Goal: Transaction & Acquisition: Purchase product/service

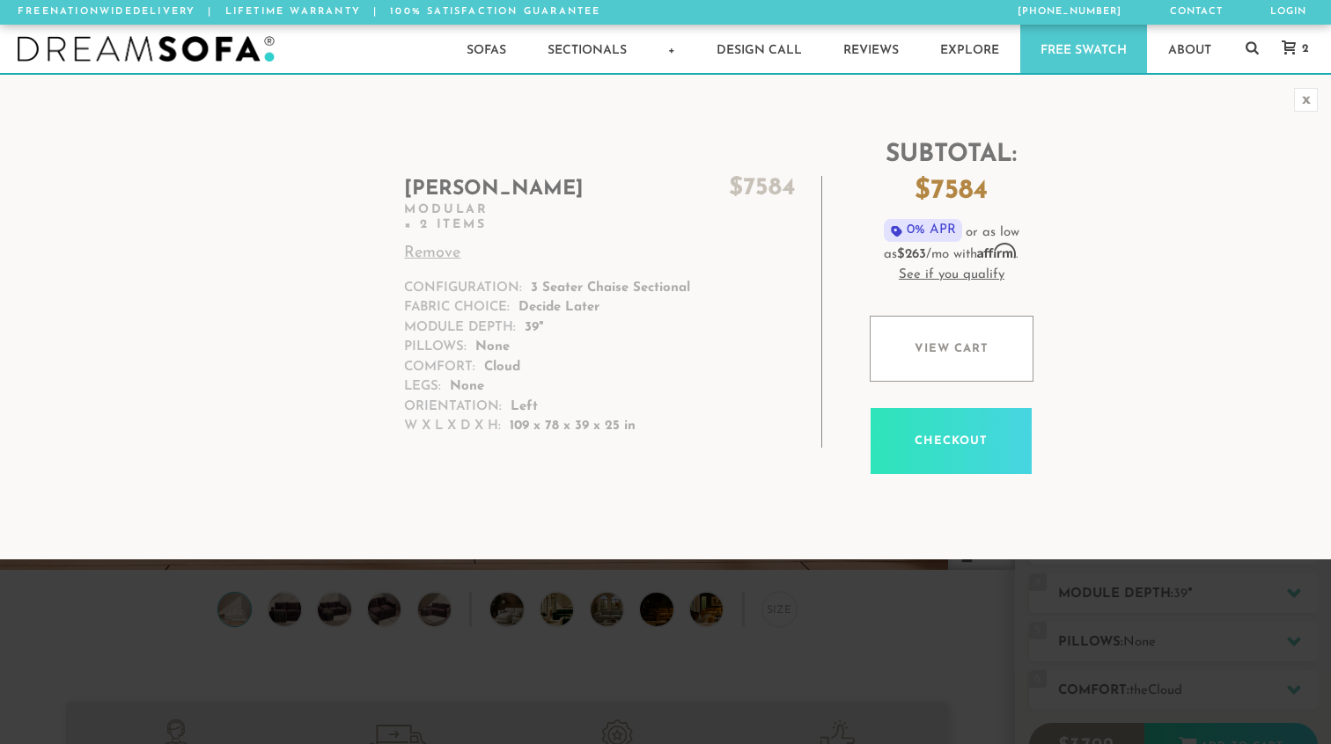
click at [428, 255] on link "Remove" at bounding box center [599, 254] width 390 height 24
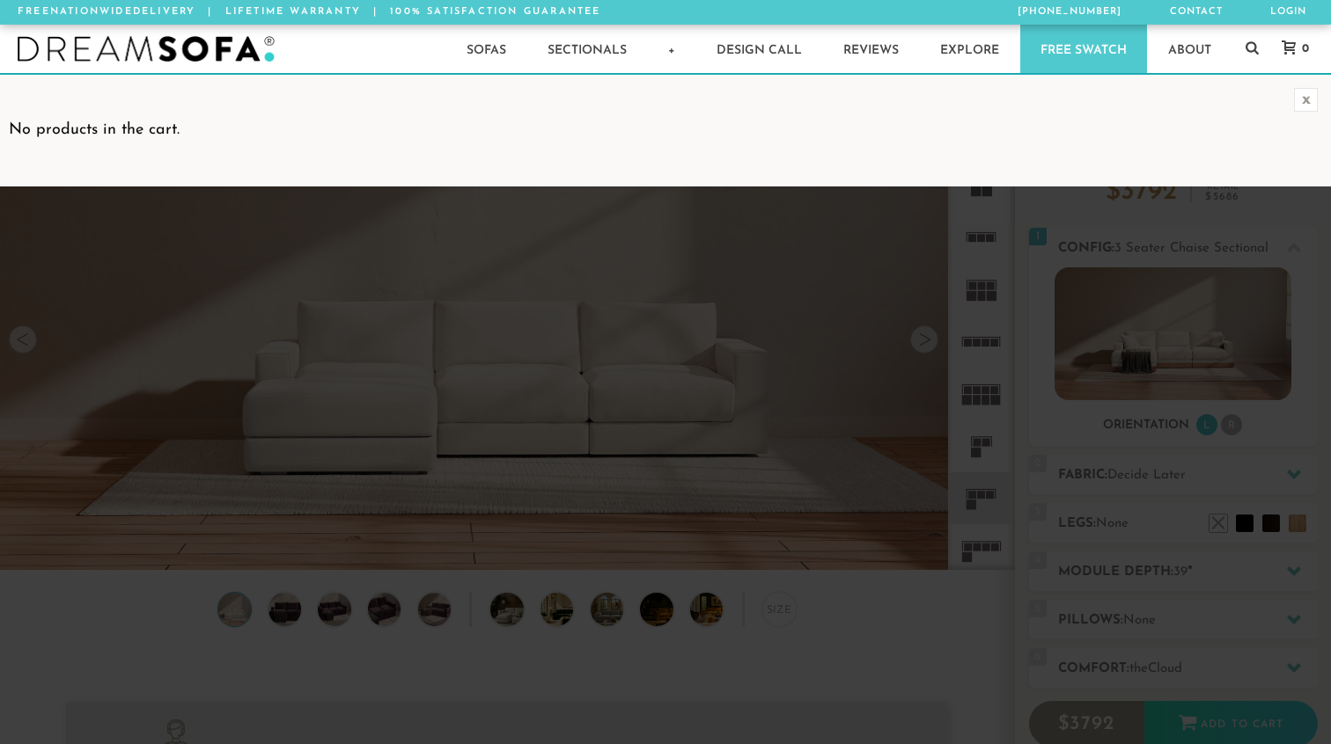
scroll to position [19551, 1331]
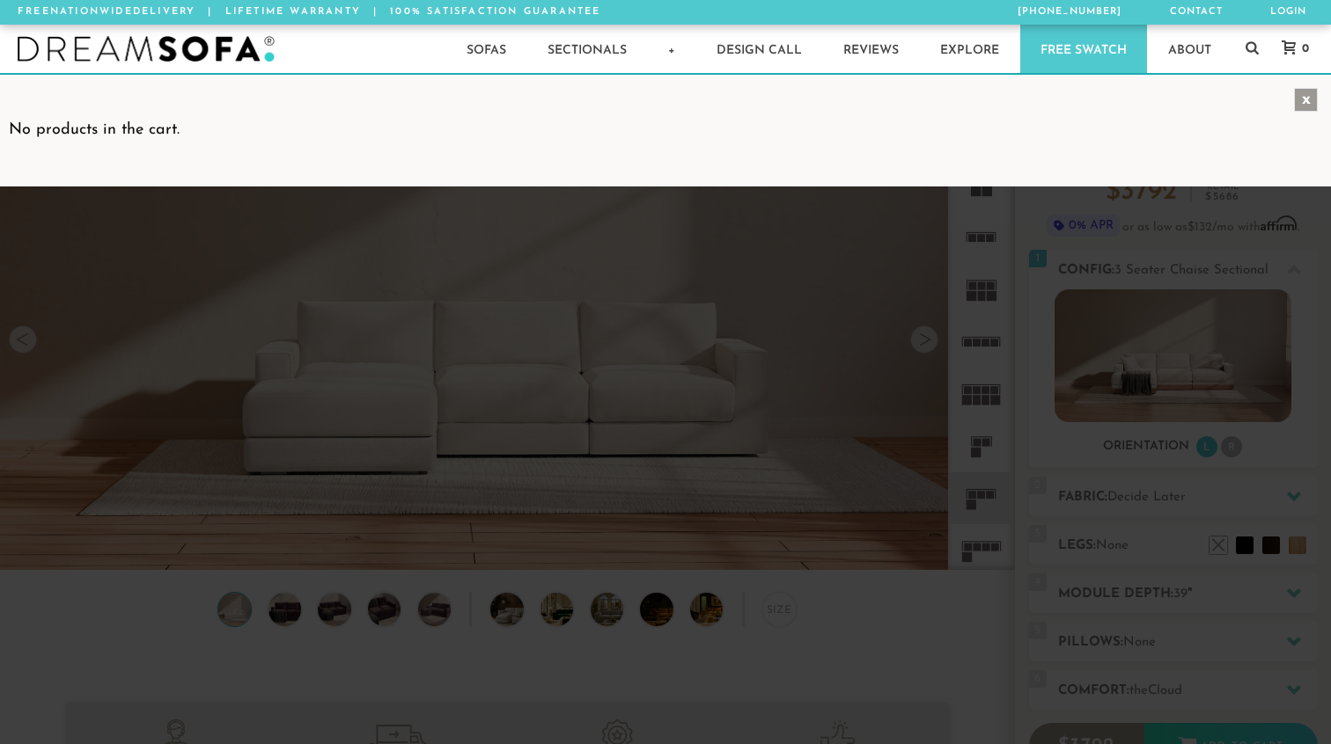
click at [1302, 102] on div "x" at bounding box center [1306, 100] width 24 height 24
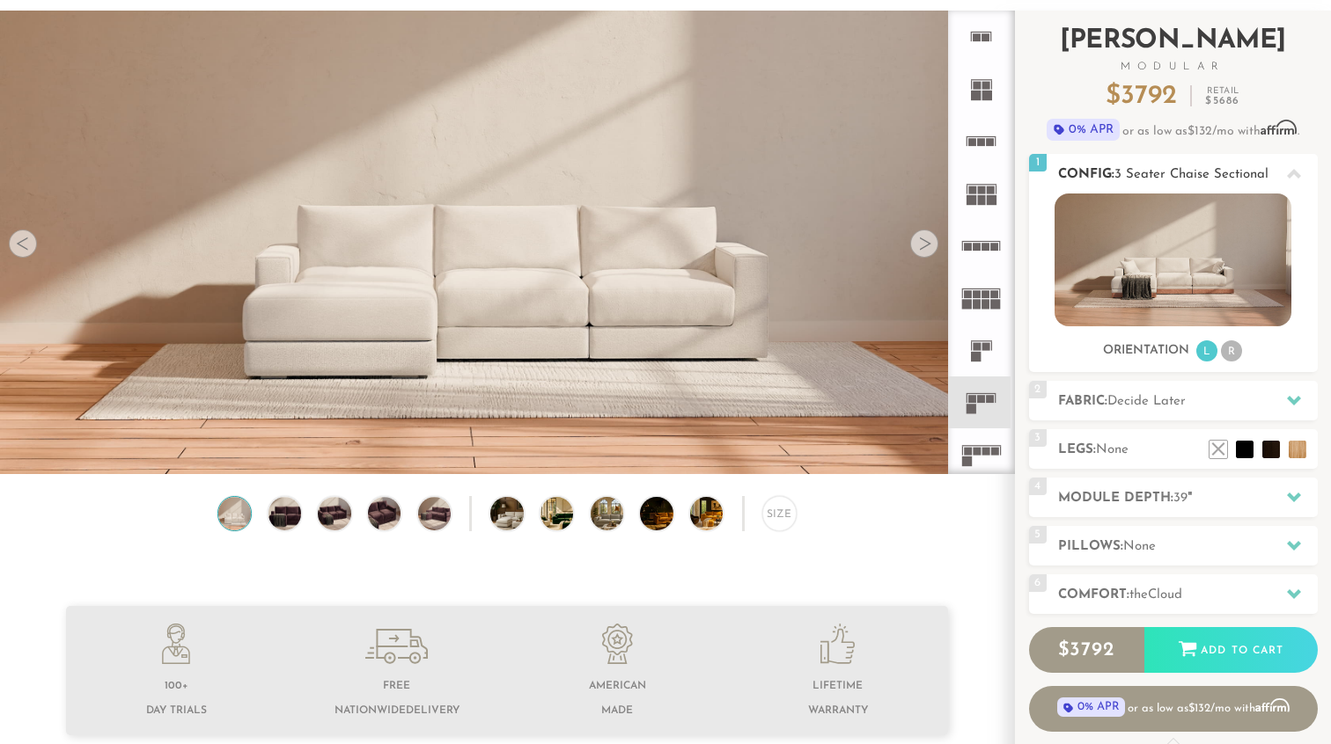
scroll to position [117, 0]
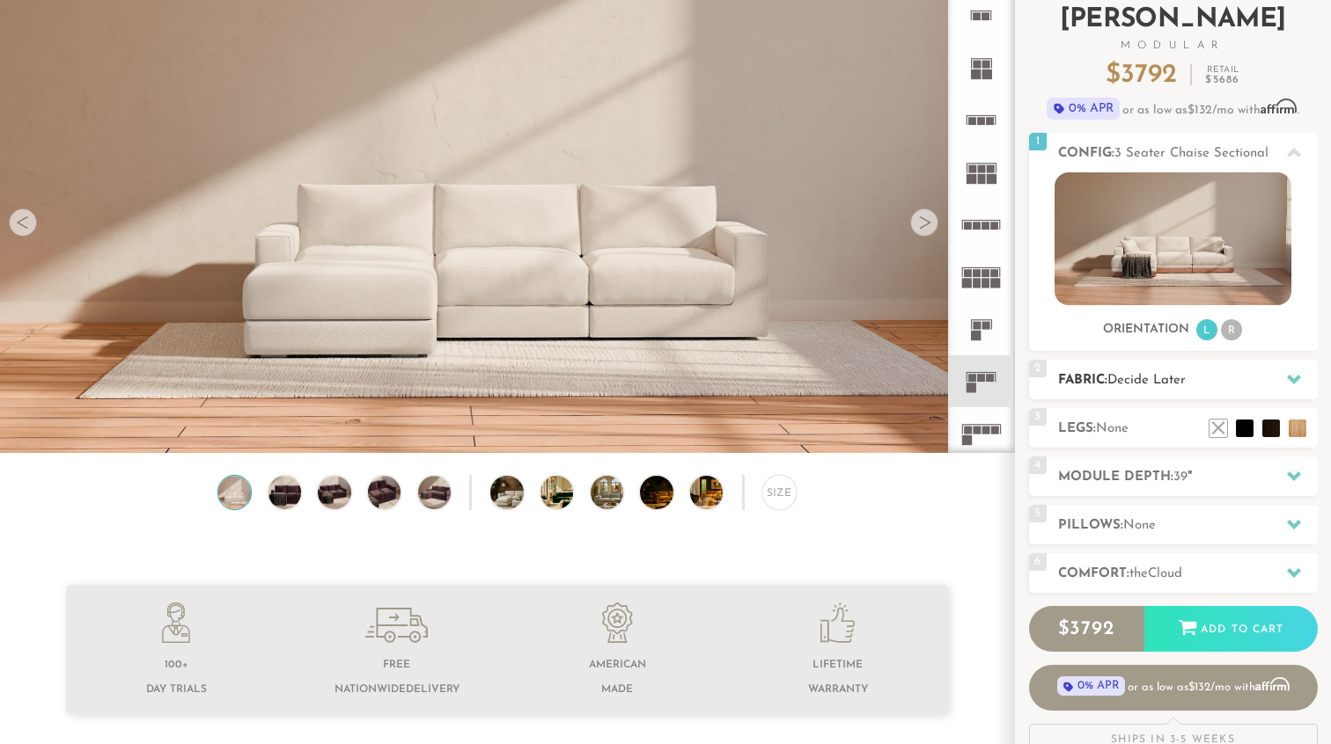
click at [1249, 388] on h2 "Fabric: Decide Later" at bounding box center [1188, 380] width 260 height 20
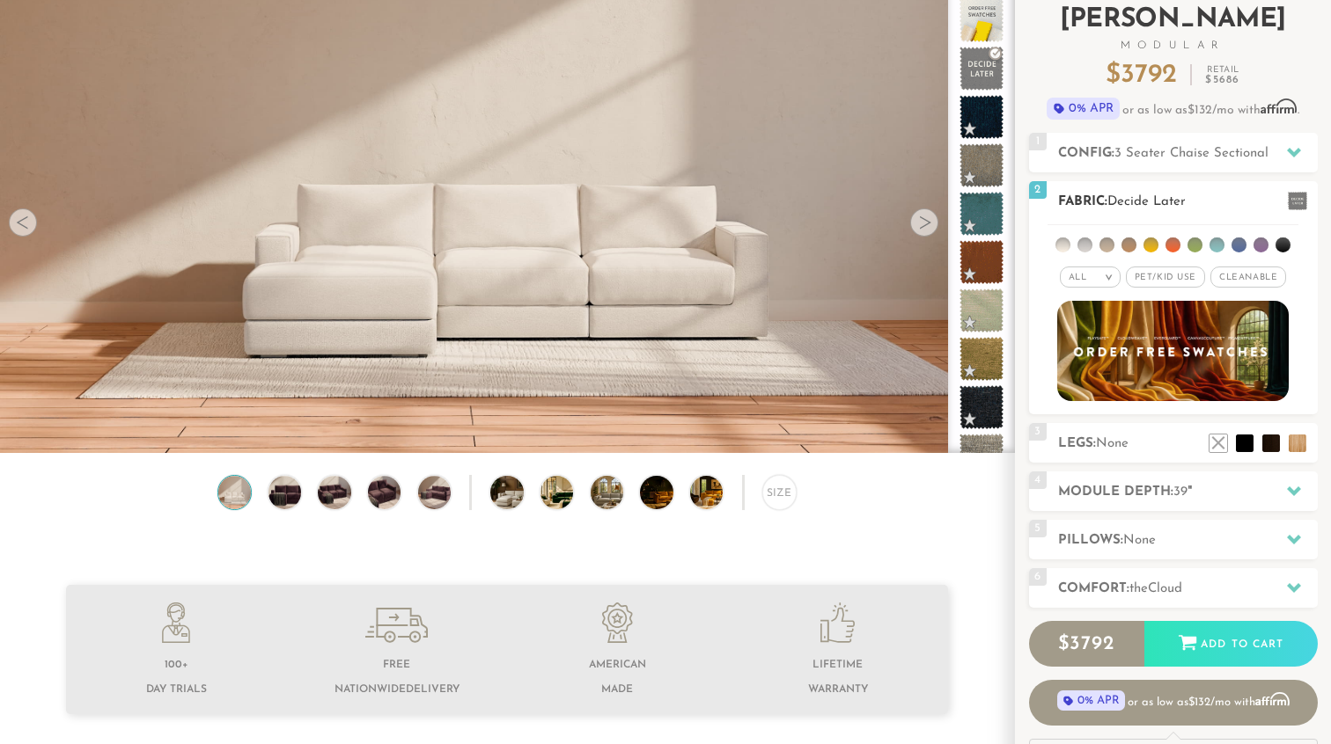
click at [1235, 246] on li at bounding box center [1238, 245] width 15 height 15
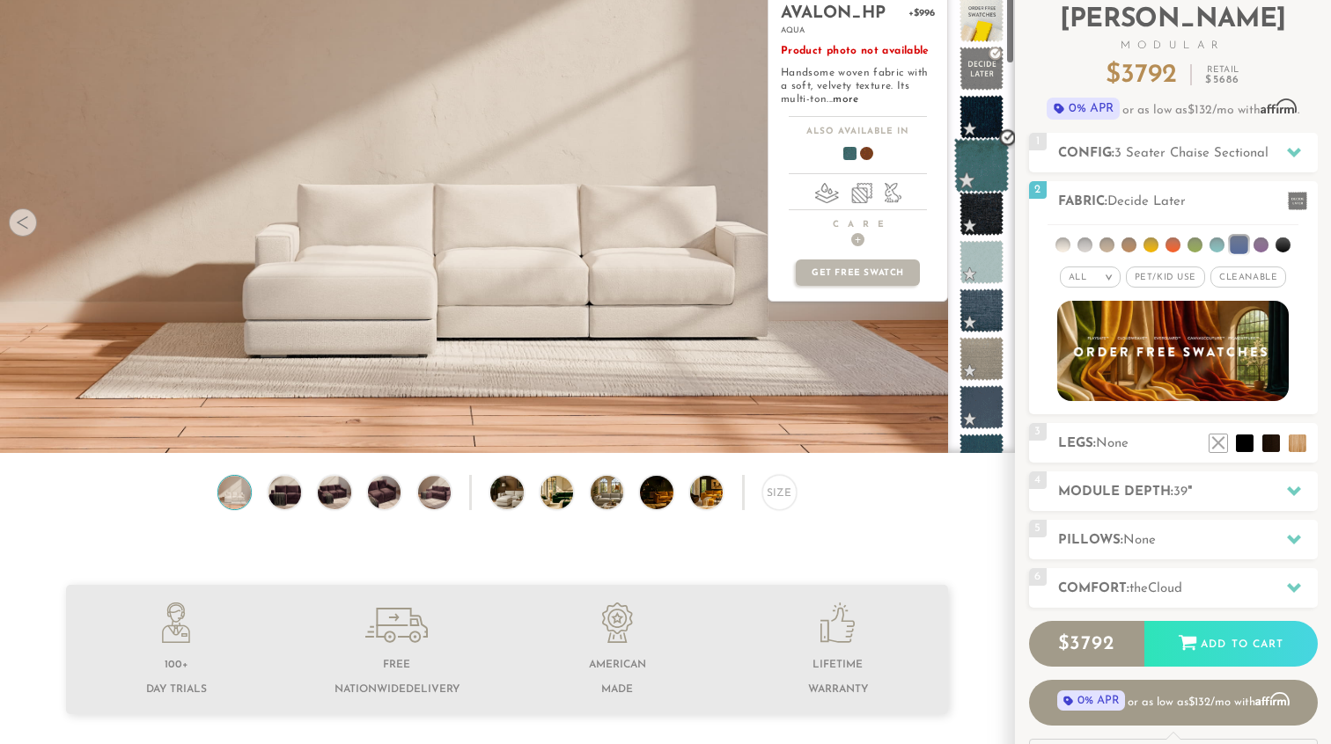
click at [979, 170] on span at bounding box center [981, 165] width 55 height 55
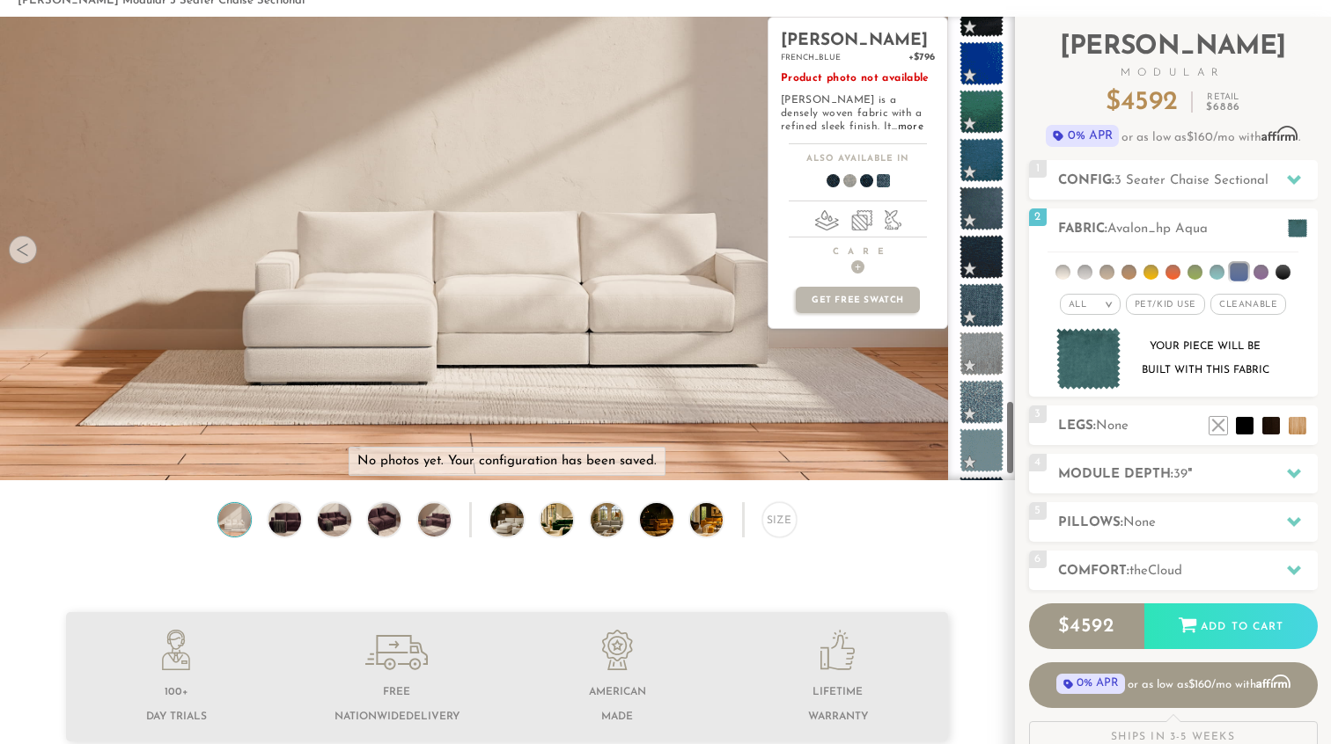
scroll to position [2404, 0]
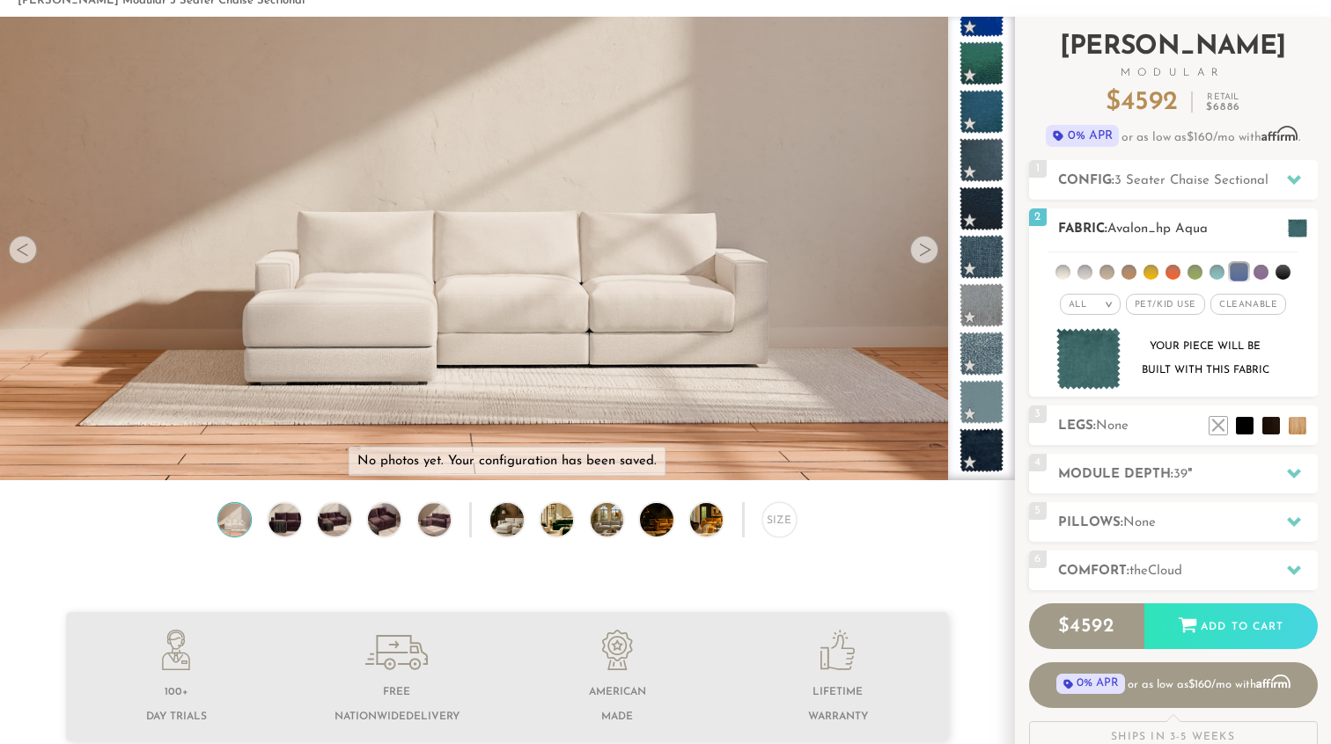
click at [1062, 268] on li at bounding box center [1062, 272] width 15 height 15
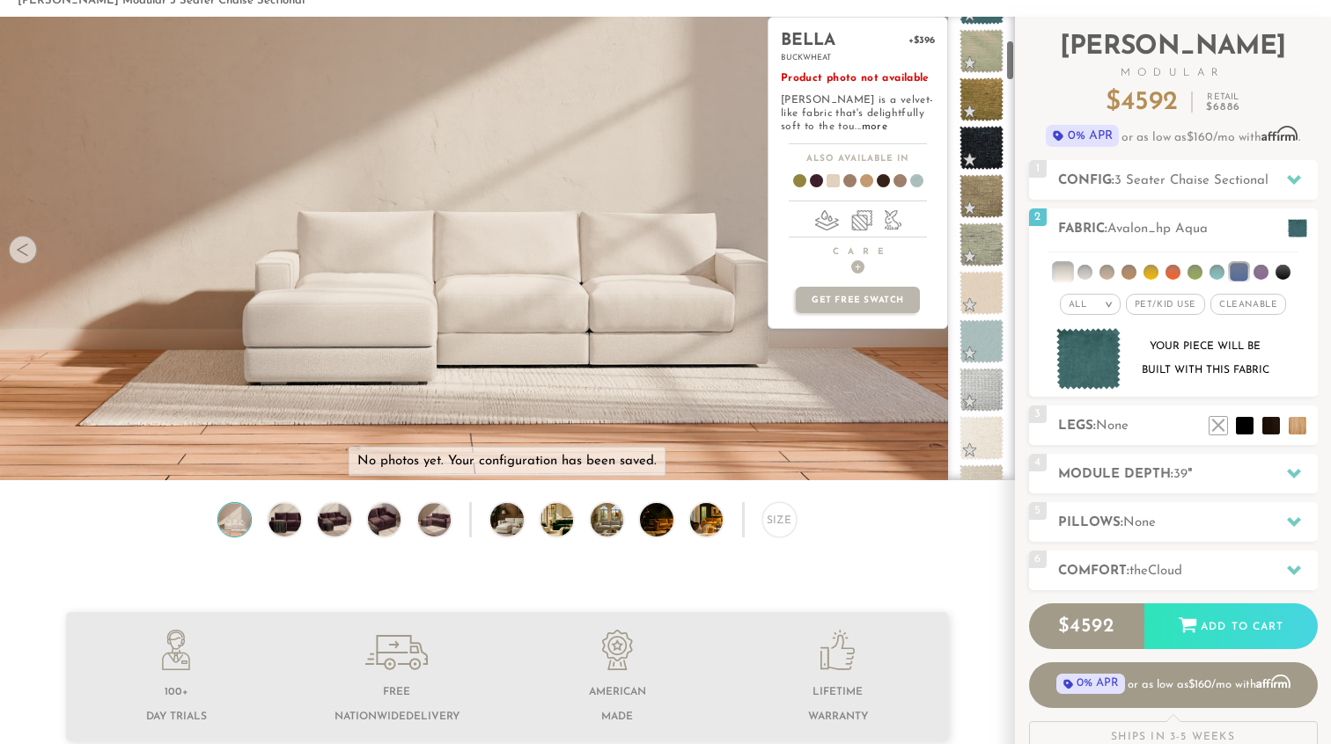
scroll to position [0, 0]
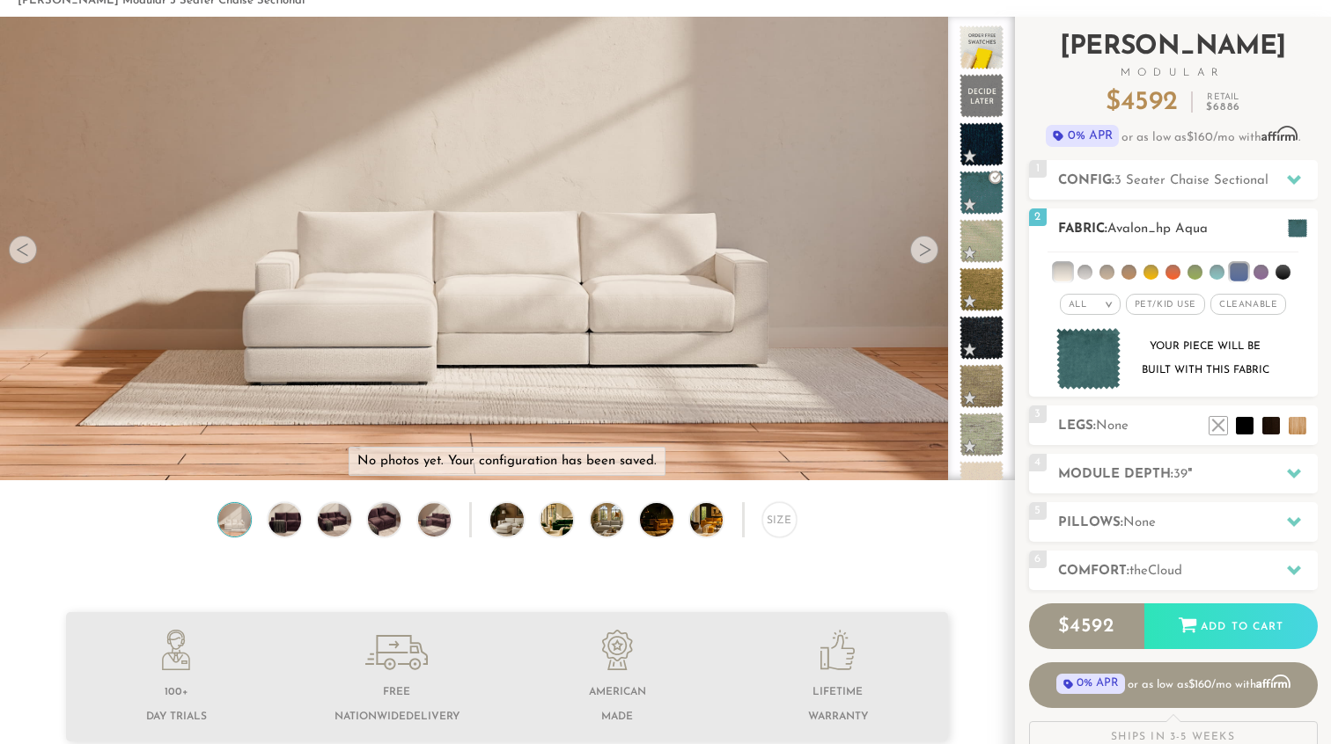
click at [1088, 270] on li at bounding box center [1084, 272] width 15 height 15
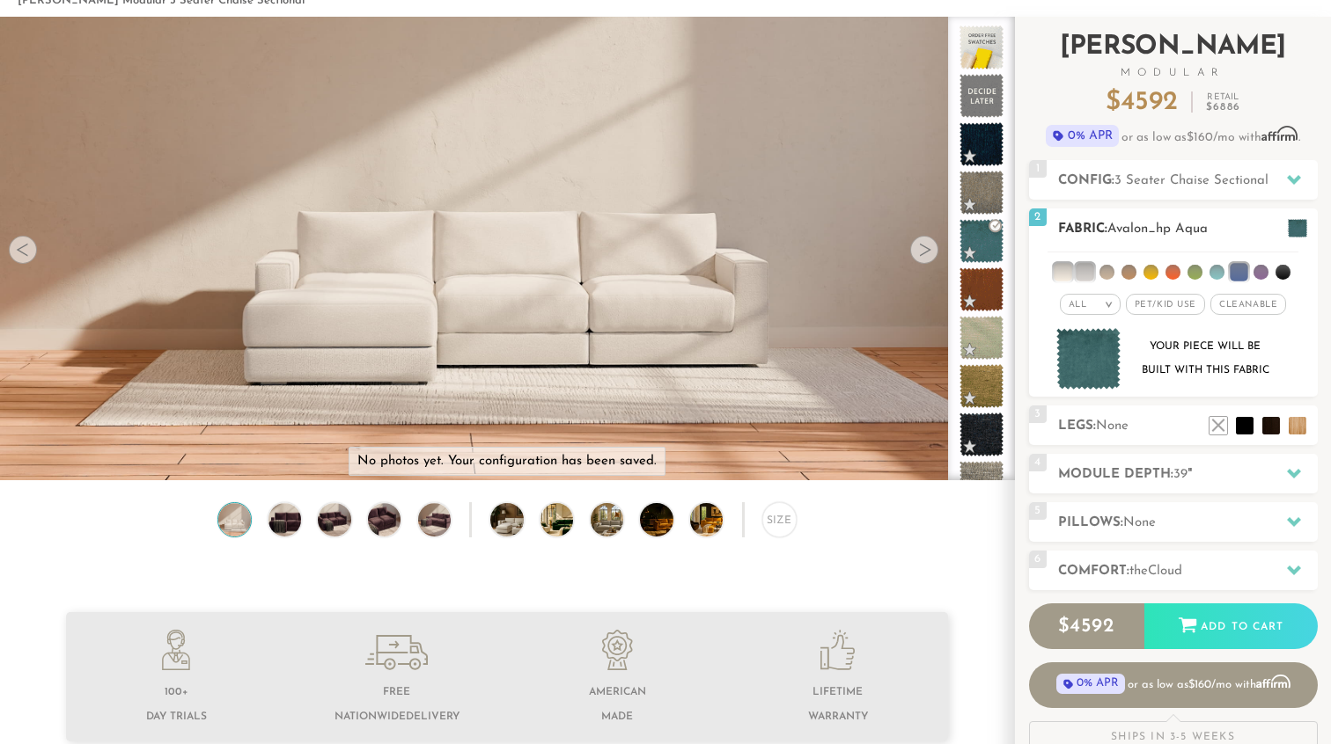
click at [1111, 270] on li at bounding box center [1106, 272] width 15 height 15
click at [1128, 269] on li at bounding box center [1128, 272] width 15 height 15
click at [1128, 269] on li at bounding box center [1128, 272] width 18 height 18
click at [1107, 268] on li at bounding box center [1106, 272] width 18 height 18
click at [1085, 270] on li at bounding box center [1084, 272] width 18 height 18
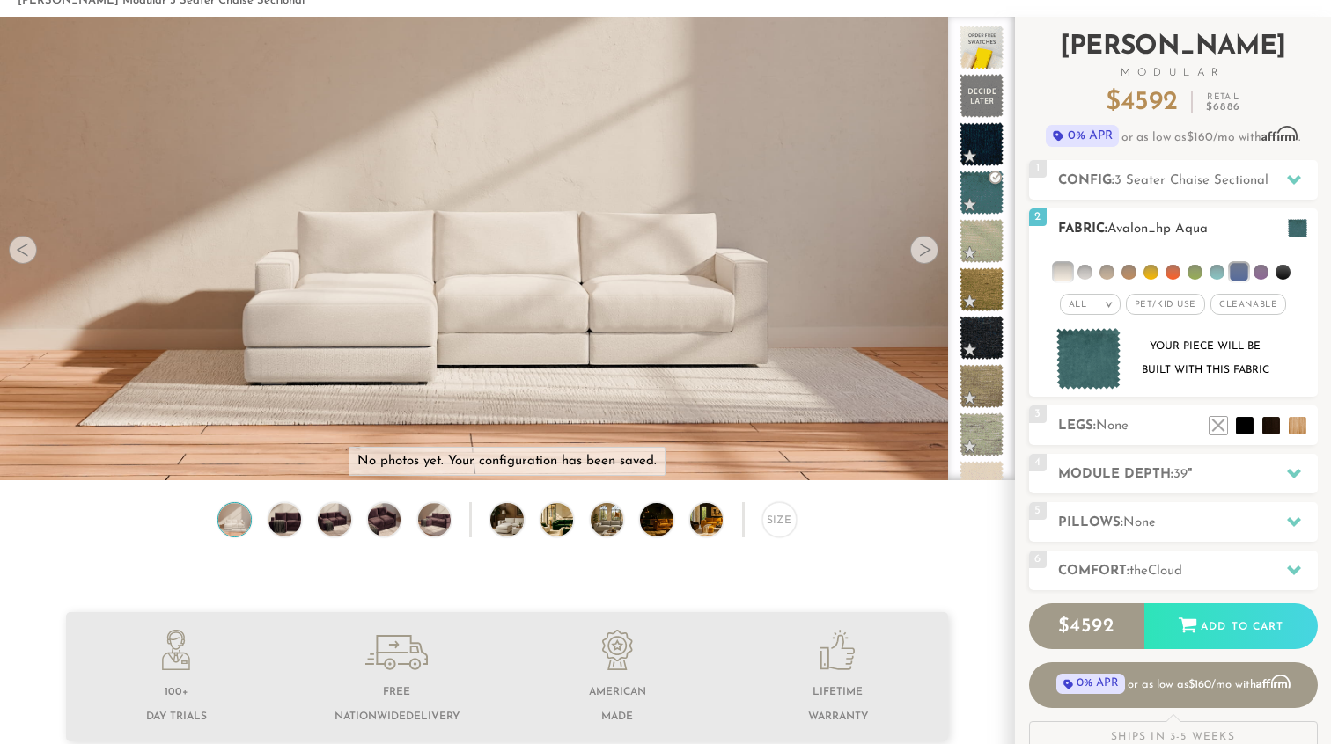
click at [1060, 271] on li at bounding box center [1062, 272] width 18 height 18
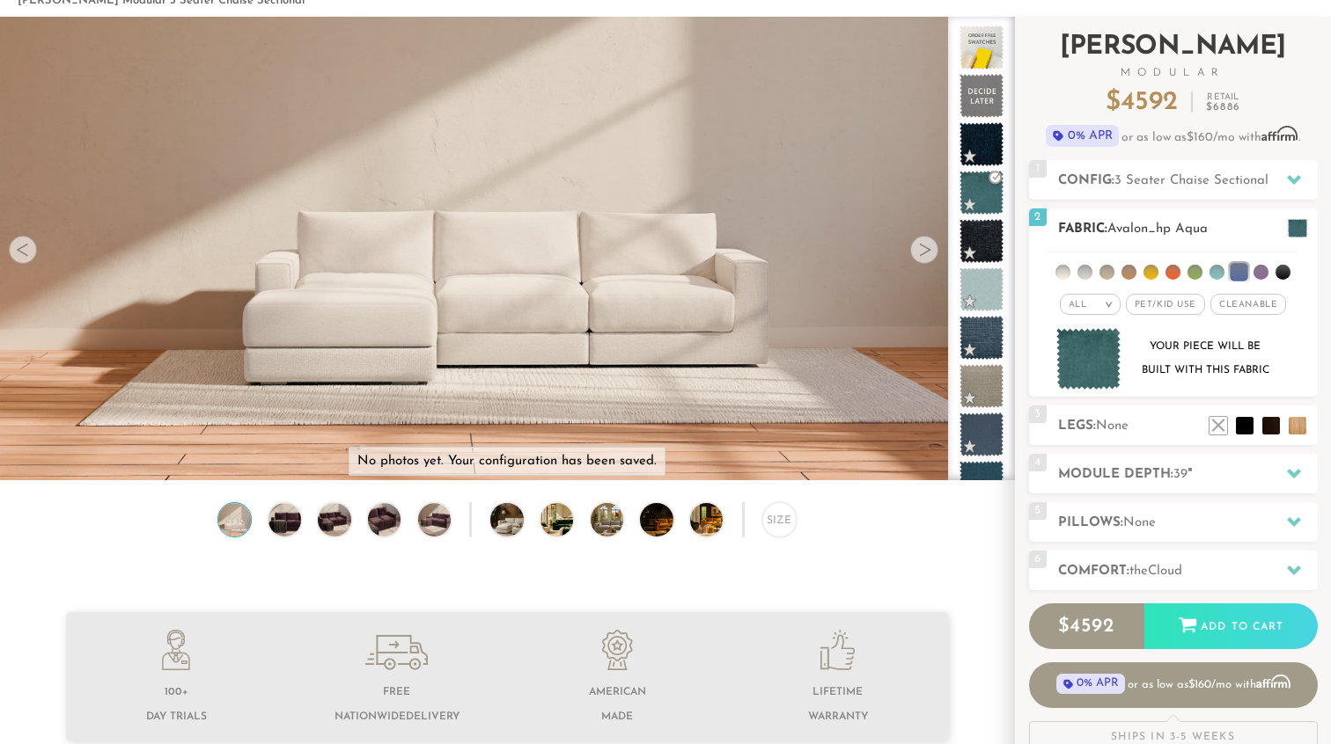
click at [1099, 297] on div "All >" at bounding box center [1089, 304] width 61 height 21
click at [1096, 376] on li "Family" at bounding box center [1089, 376] width 61 height 25
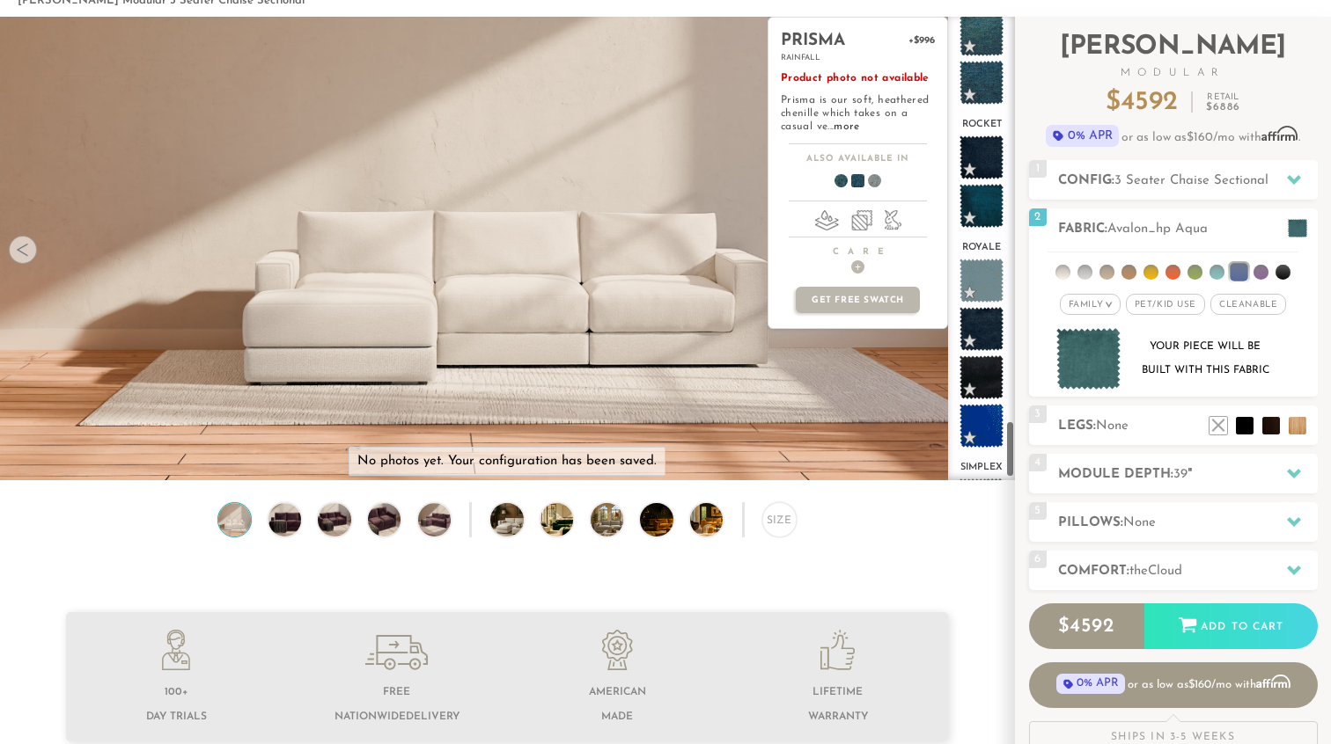
scroll to position [3295, 0]
